Goal: Navigation & Orientation: Find specific page/section

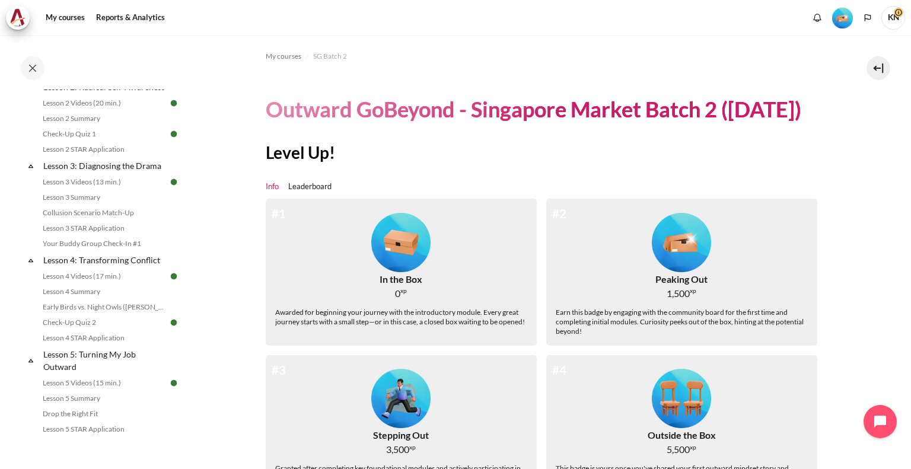
scroll to position [296, 0]
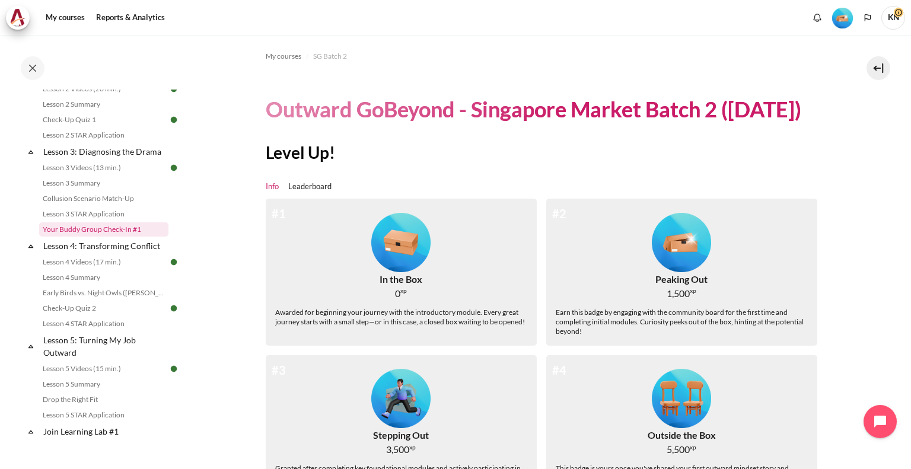
click at [119, 237] on link "Your Buddy Group Check-In #1" at bounding box center [103, 229] width 129 height 14
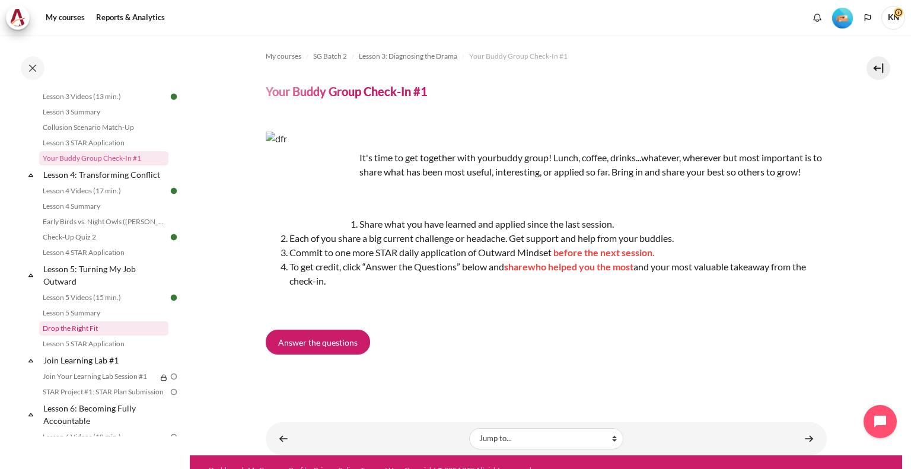
scroll to position [394, 0]
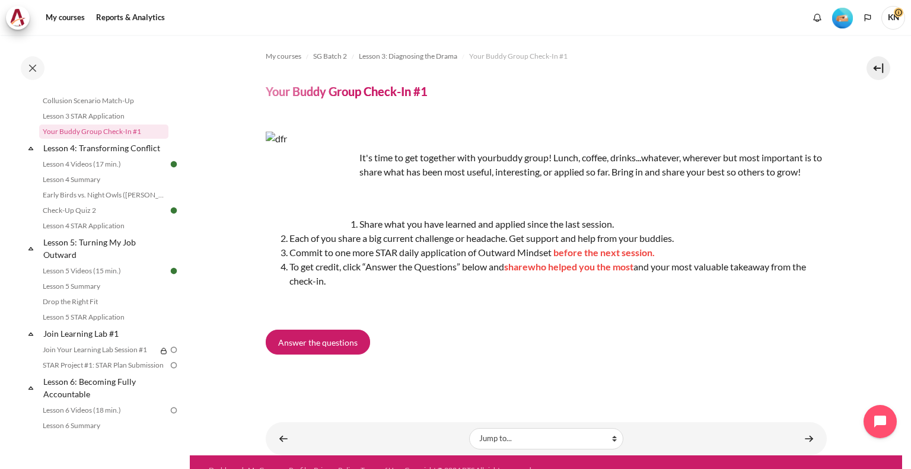
click at [514, 273] on li "To get credit, click “Answer the Questions” below and share who helped you the …" at bounding box center [557, 274] width 537 height 28
click at [441, 275] on li "To get credit, click “Answer the Questions” below and share who helped you the …" at bounding box center [557, 274] width 537 height 28
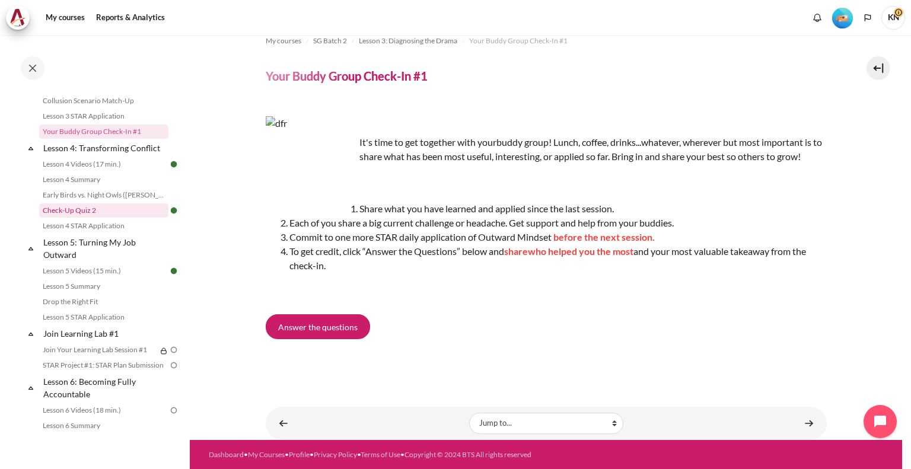
scroll to position [276, 0]
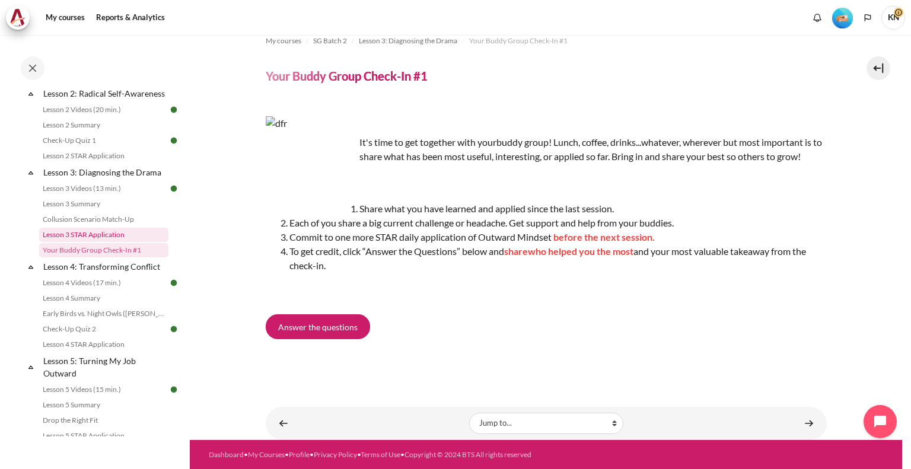
click at [93, 242] on link "Lesson 3 STAR Application" at bounding box center [103, 235] width 129 height 14
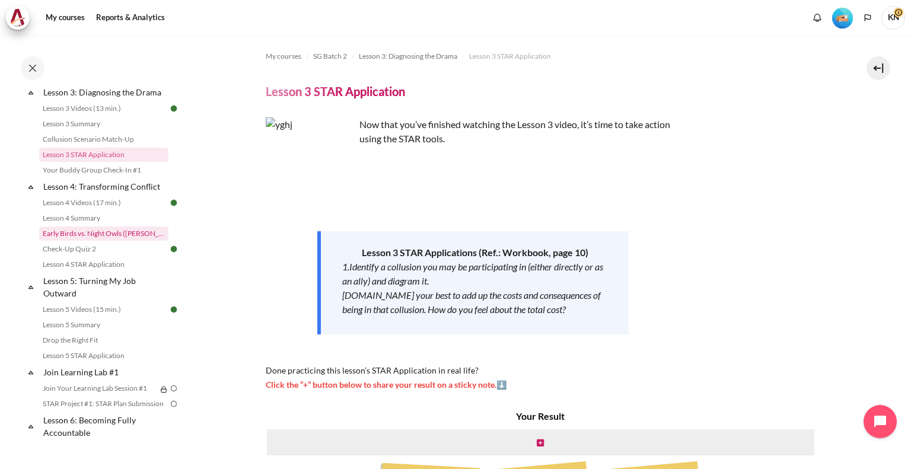
scroll to position [296, 0]
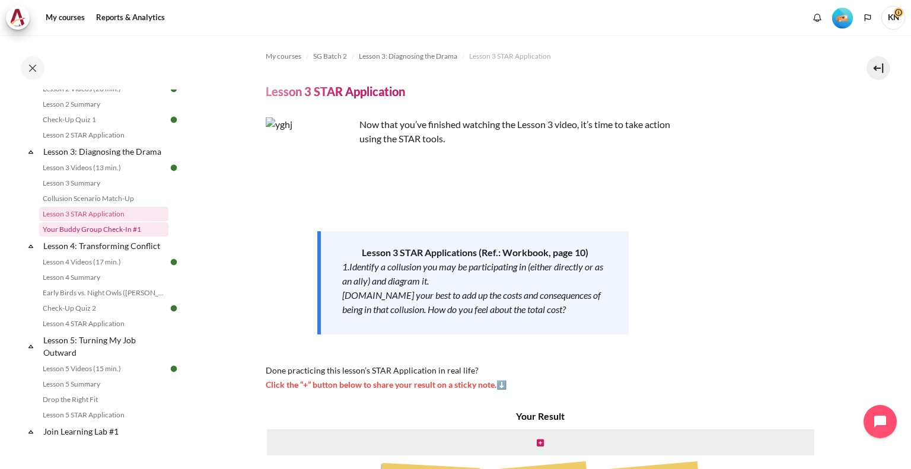
click at [91, 237] on link "Your Buddy Group Check-In #1" at bounding box center [103, 229] width 129 height 14
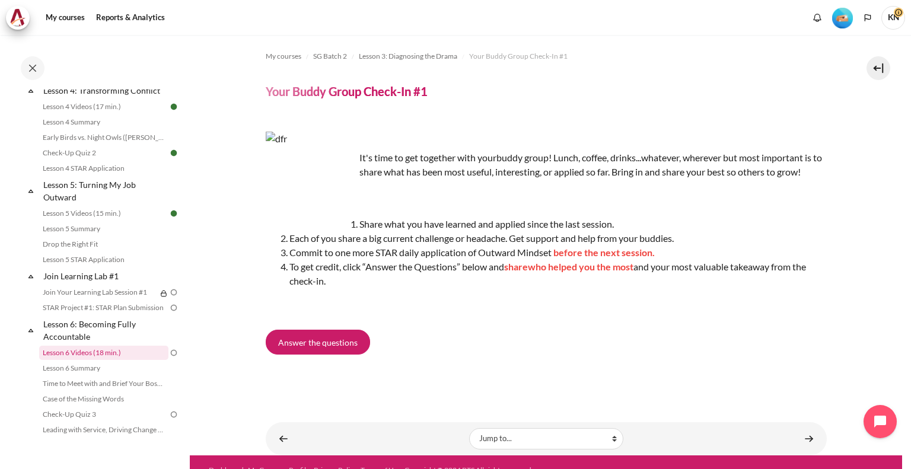
scroll to position [454, 0]
click at [89, 298] on link "Join Your Learning Lab Session #1" at bounding box center [97, 290] width 117 height 14
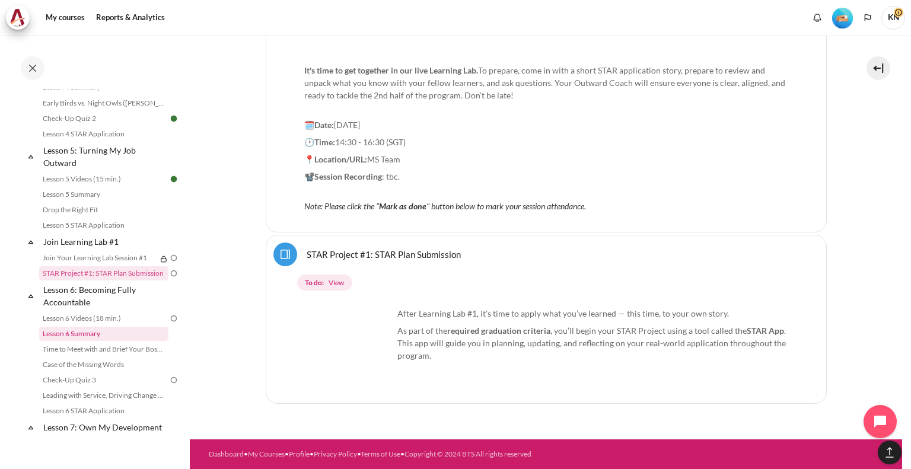
scroll to position [510, 0]
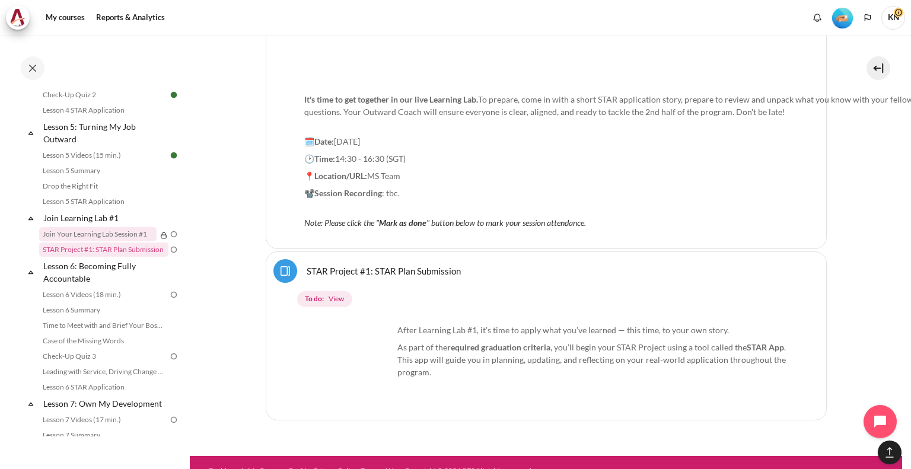
click at [133, 241] on link "Join Your Learning Lab Session #1" at bounding box center [97, 234] width 117 height 14
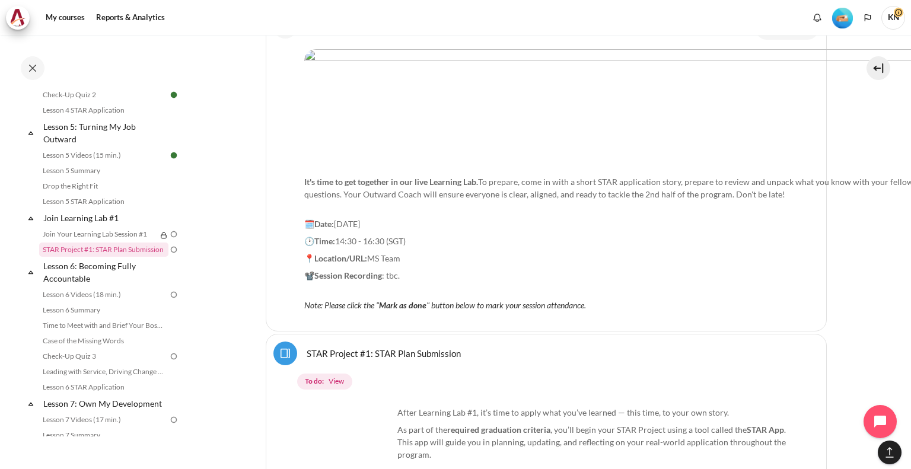
scroll to position [1469, 0]
